Goal: Use online tool/utility: Utilize a website feature to perform a specific function

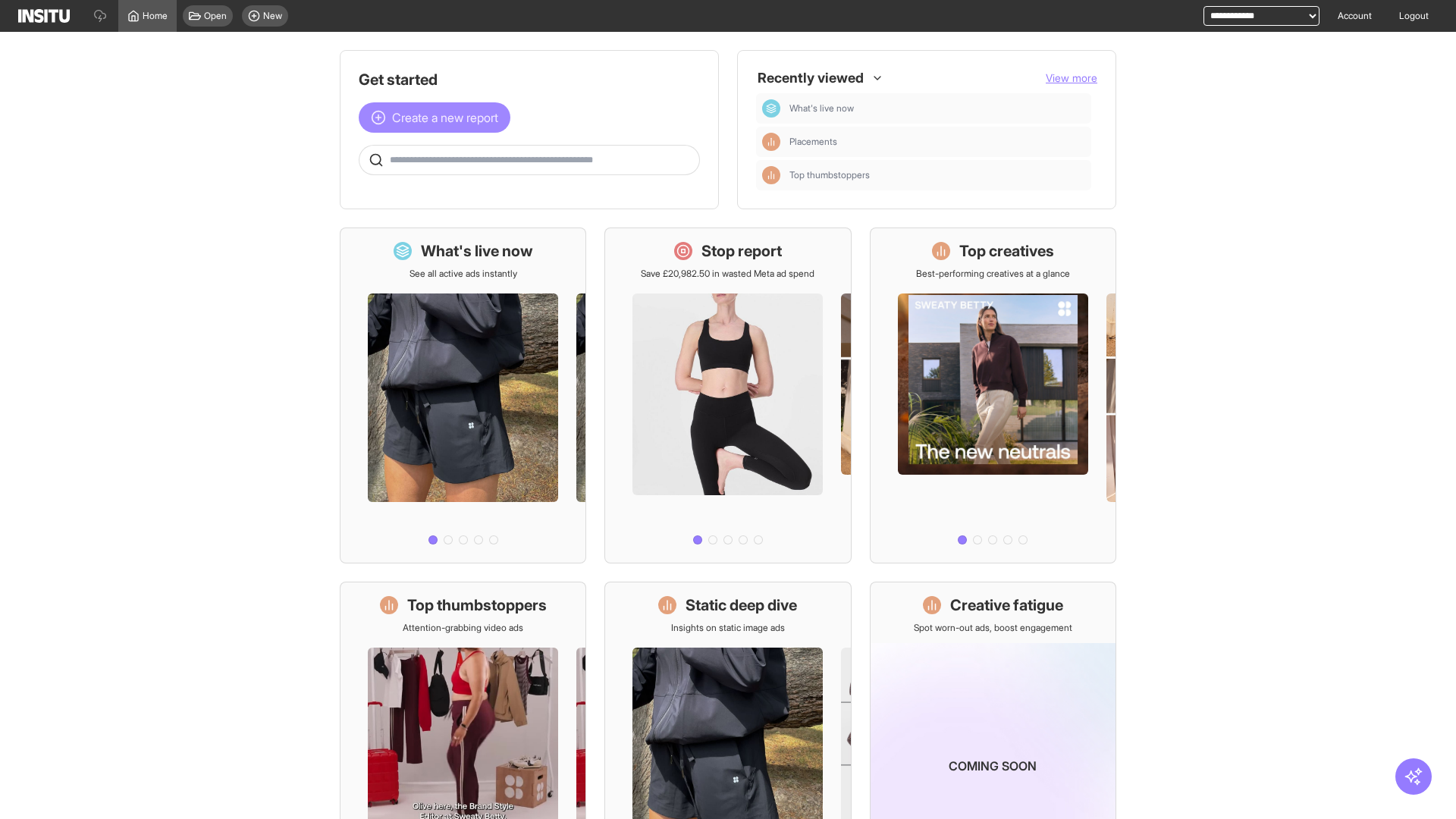
click at [439, 117] on span "Create a new report" at bounding box center [445, 117] width 106 height 18
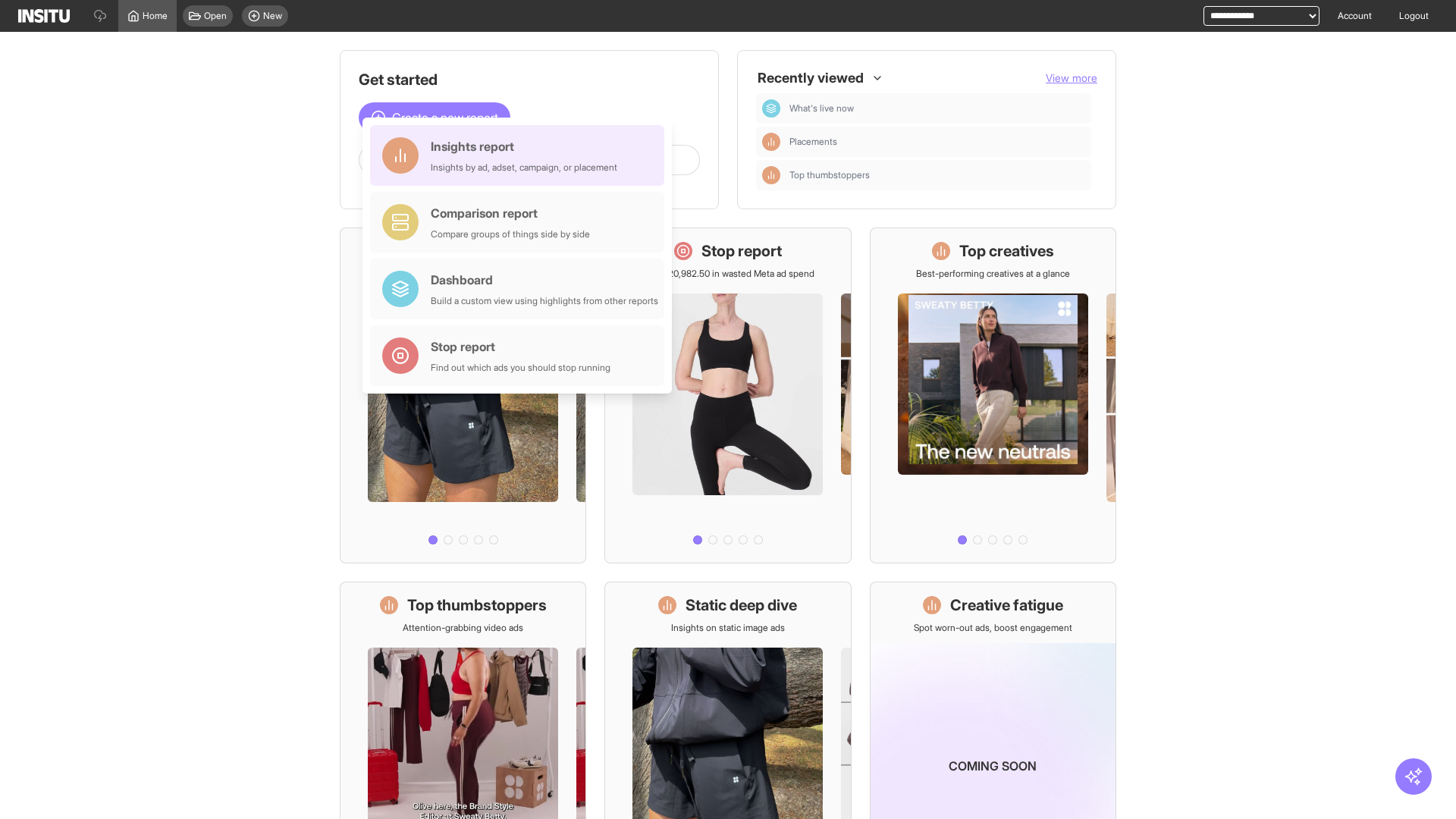
click at [521, 155] on div "Insights report Insights by ad, adset, campaign, or placement" at bounding box center [524, 155] width 187 height 37
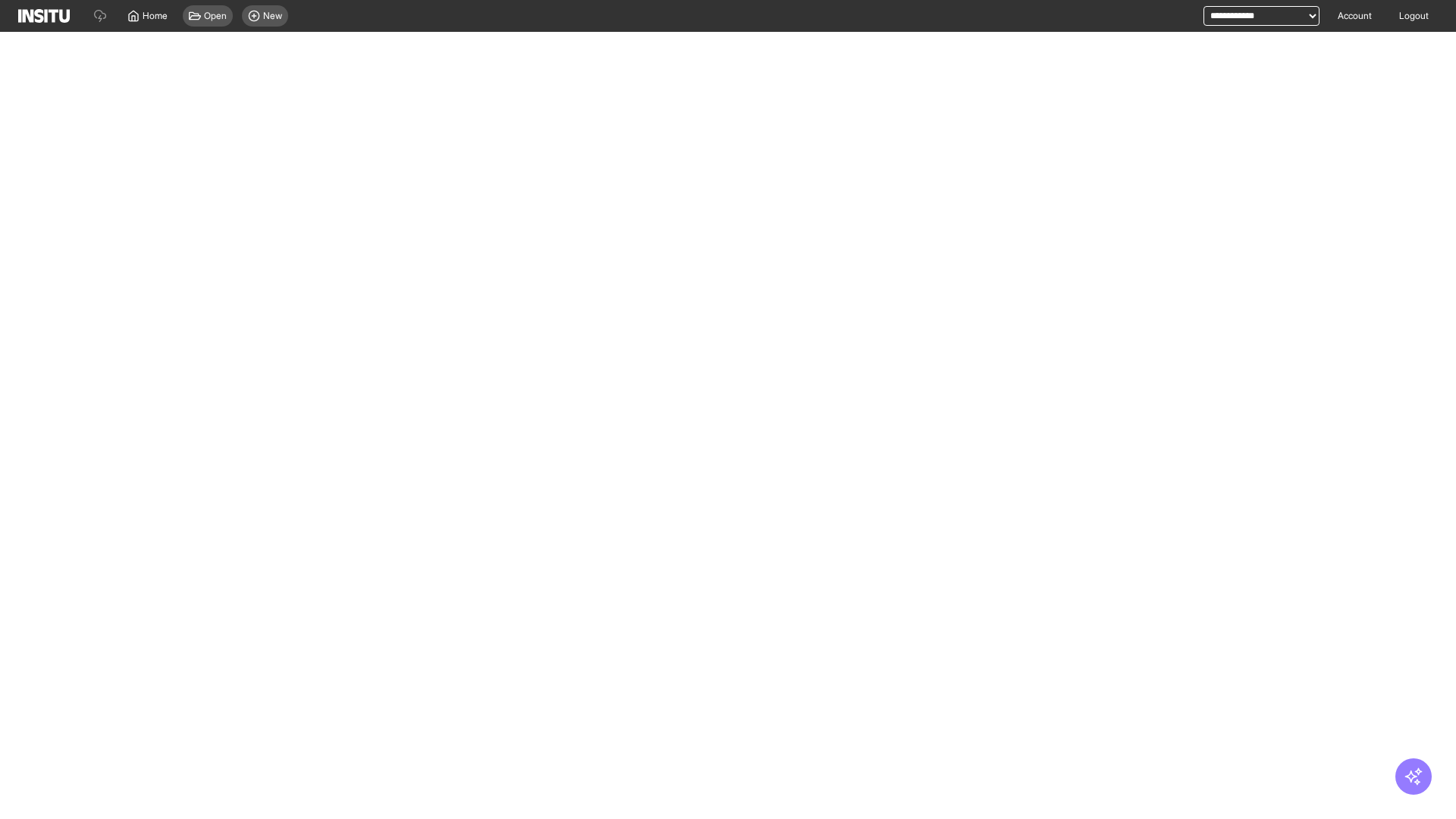
select select "**"
